Goal: Information Seeking & Learning: Learn about a topic

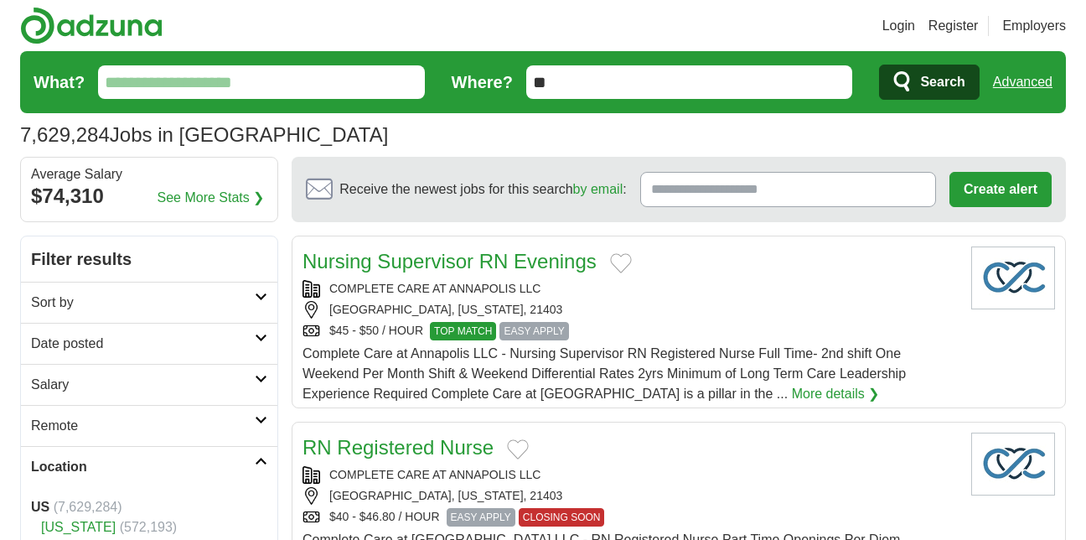
click at [60, 428] on h2 "Remote" at bounding box center [143, 426] width 224 height 20
click at [67, 460] on div "Remote jobs" at bounding box center [149, 466] width 256 height 40
click at [67, 460] on link "Remote jobs" at bounding box center [68, 465] width 75 height 14
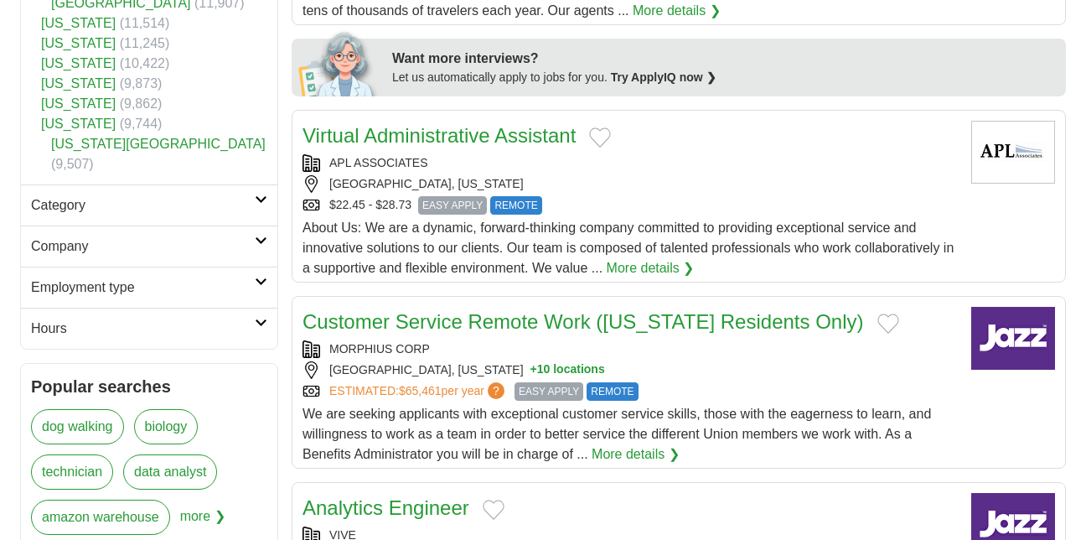
scroll to position [805, 0]
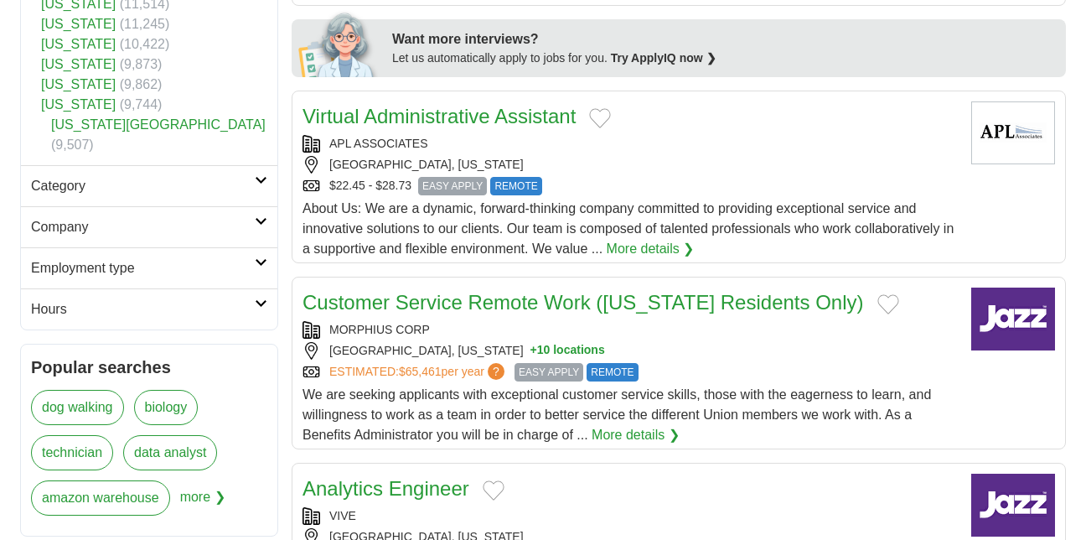
drag, startPoint x: 733, startPoint y: 292, endPoint x: 671, endPoint y: 269, distance: 66.0
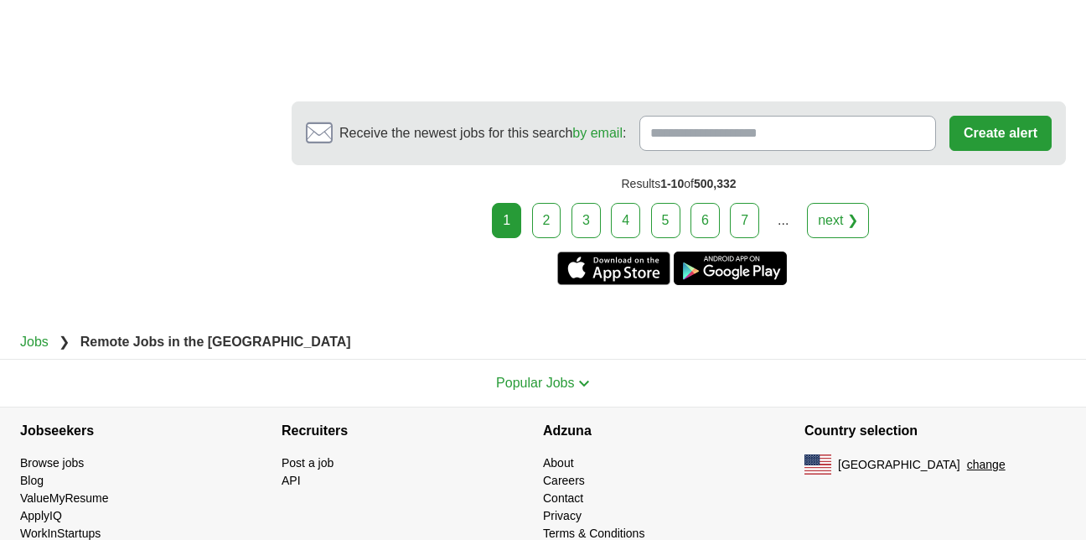
scroll to position [3209, 0]
